Goal: Transaction & Acquisition: Purchase product/service

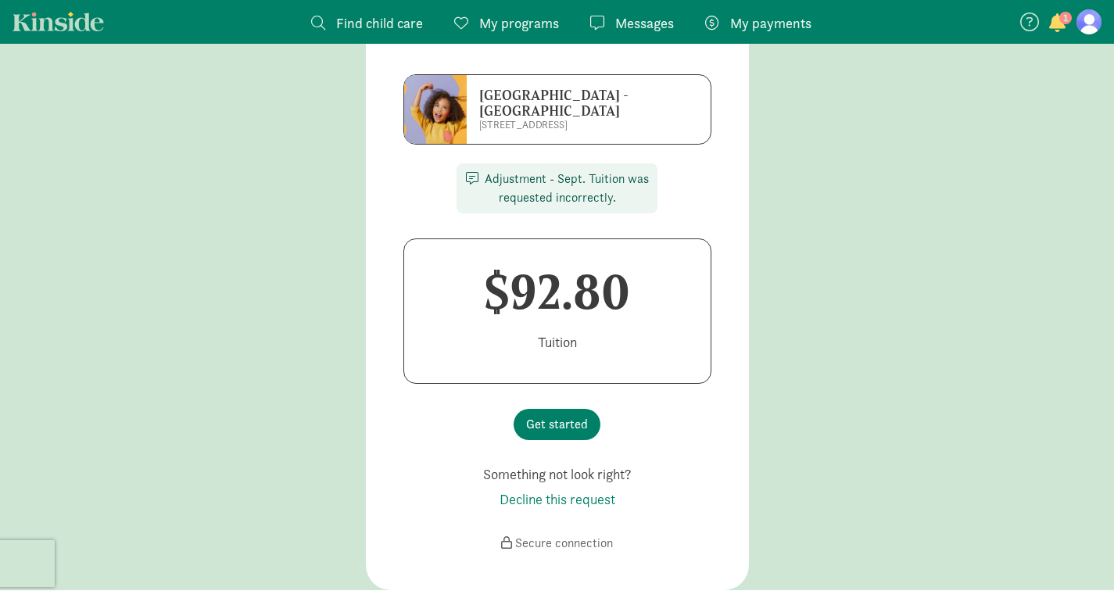
scroll to position [142, 0]
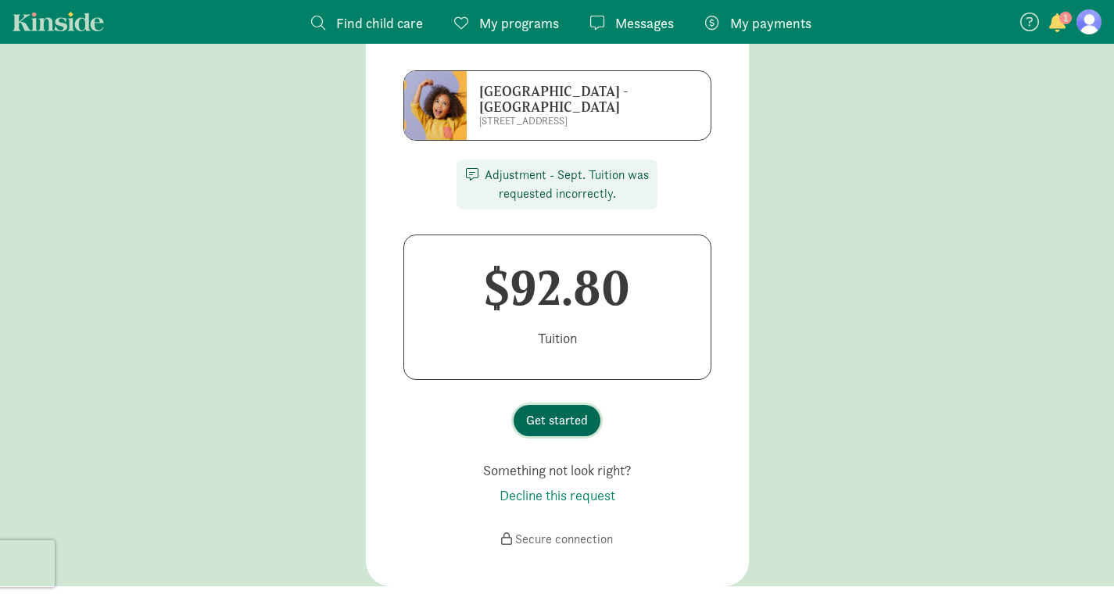
click at [572, 411] on span "Get started" at bounding box center [557, 420] width 62 height 19
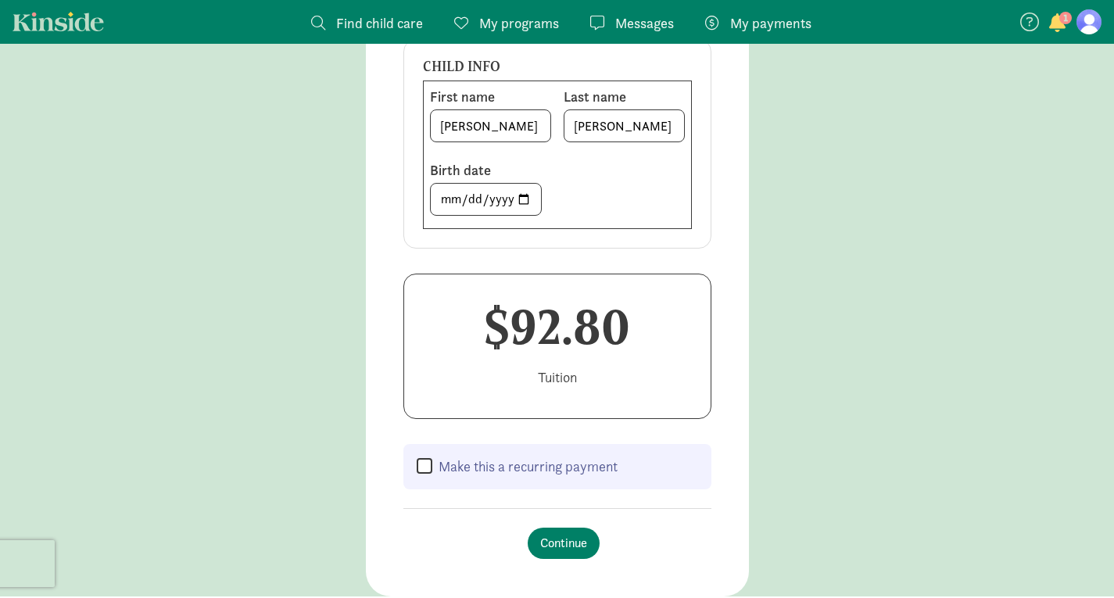
scroll to position [293, 0]
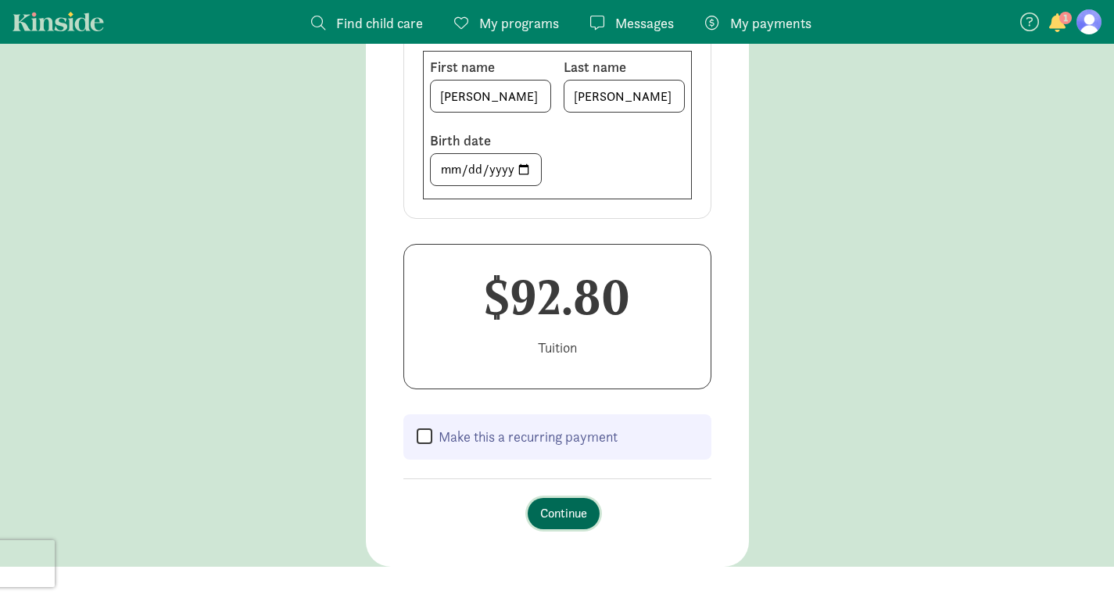
click at [563, 504] on span "Continue" at bounding box center [563, 513] width 47 height 19
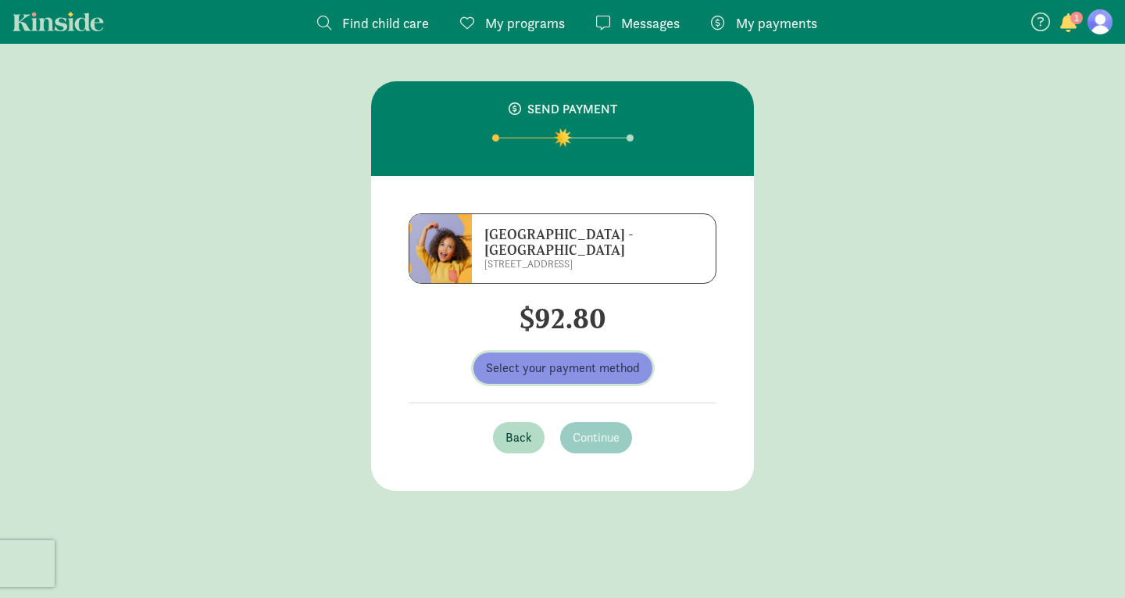
click at [560, 360] on span "Select your payment method" at bounding box center [563, 368] width 154 height 19
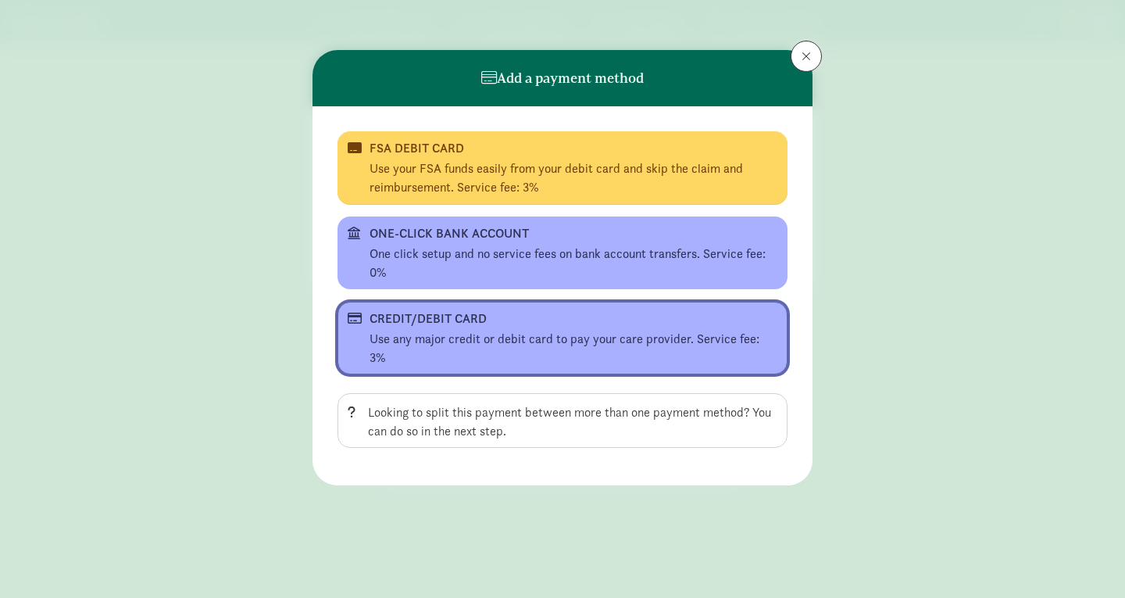
click at [503, 319] on div "CREDIT/DEBIT CARD" at bounding box center [561, 318] width 383 height 19
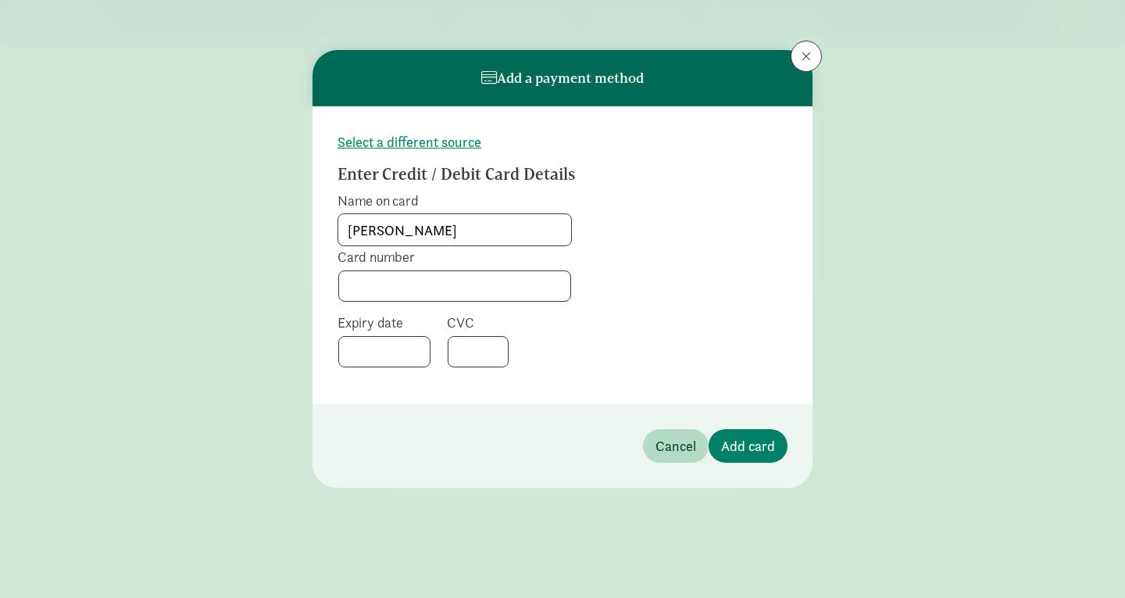
type input "[PERSON_NAME]"
click at [577, 463] on footer "Cancel Add card" at bounding box center [563, 446] width 500 height 84
click at [752, 437] on span "Add card" at bounding box center [748, 445] width 54 height 21
